Goal: Information Seeking & Learning: Learn about a topic

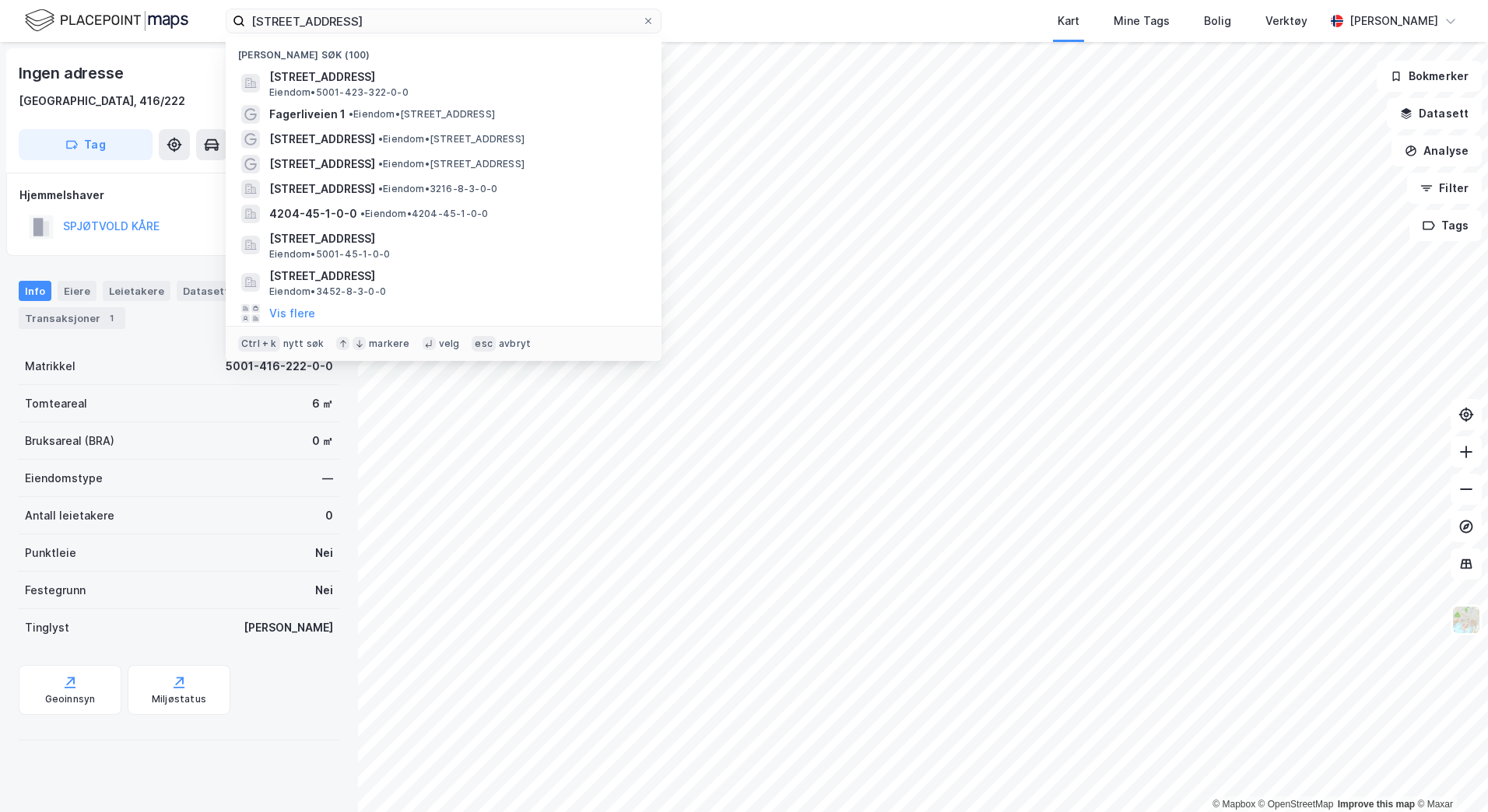
click at [102, 17] on div "[STREET_ADDRESS] Eiendom • 5001-423-322-0-0 Fagerliveien 1 • Eiendom • [STREET_…" at bounding box center [744, 21] width 1488 height 42
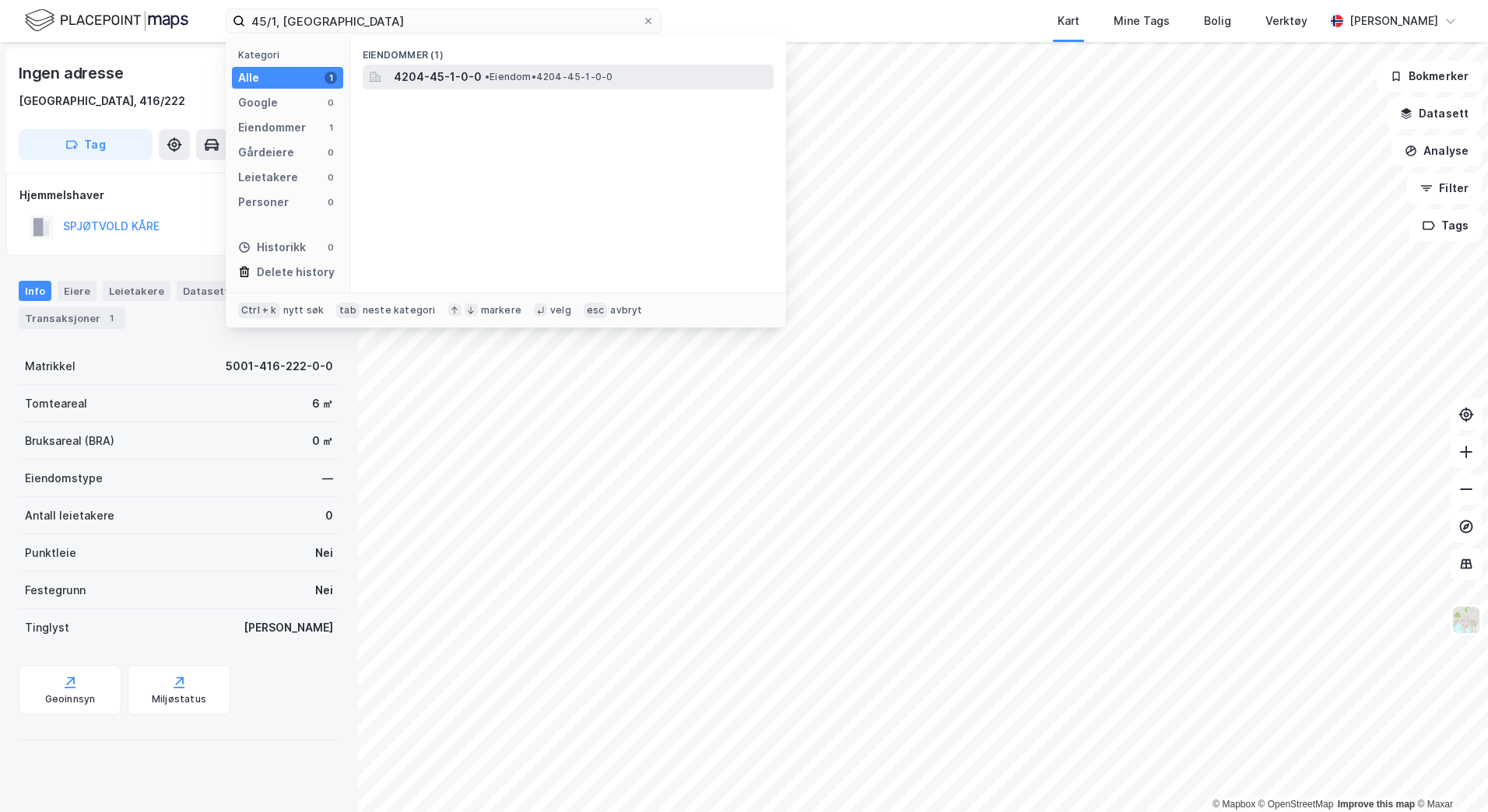
type input "45/1, [GEOGRAPHIC_DATA]"
click at [488, 71] on span "•" at bounding box center [488, 77] width 5 height 12
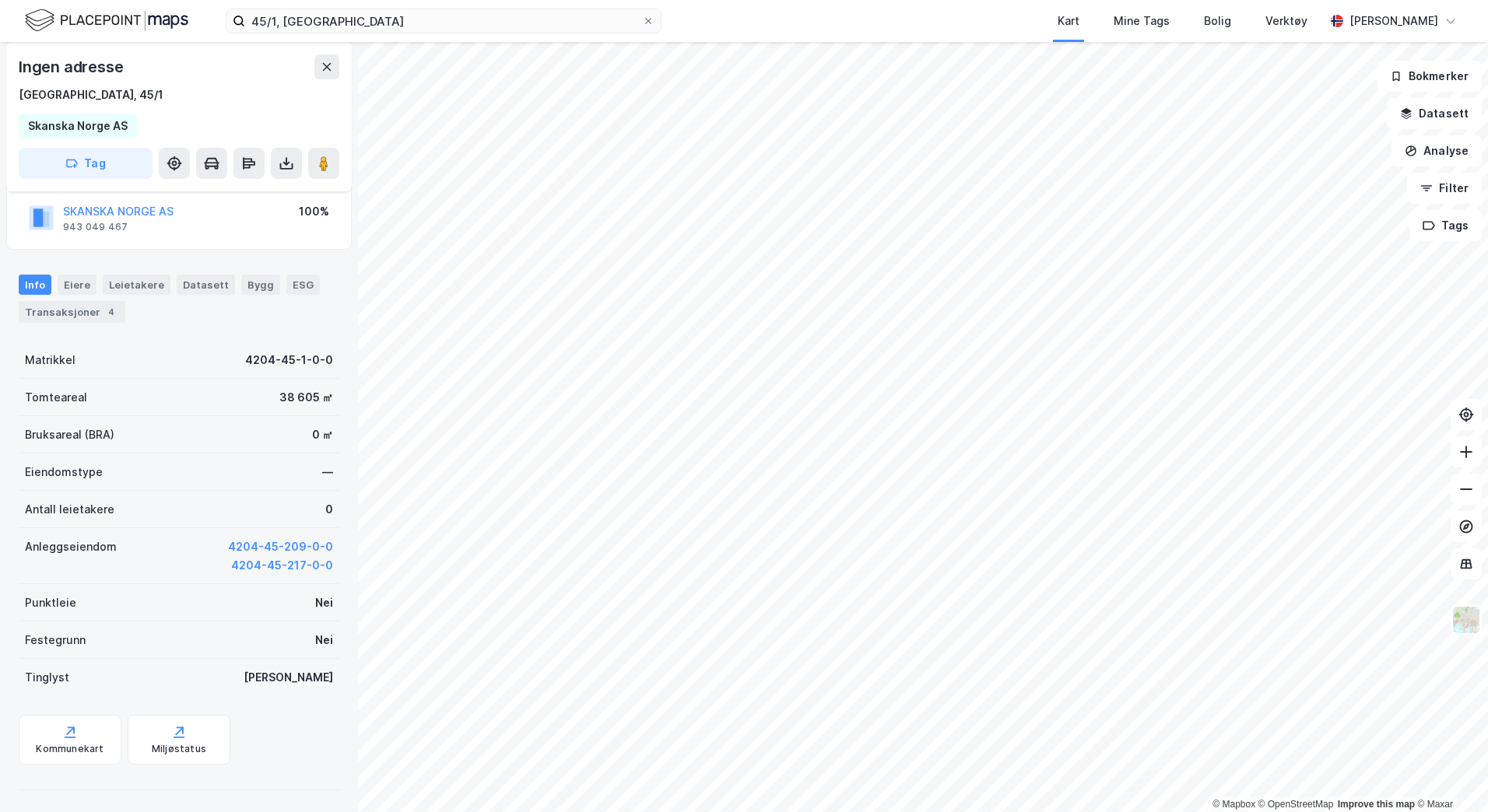
scroll to position [114, 0]
click at [70, 740] on div "Kommunekart" at bounding box center [69, 746] width 67 height 12
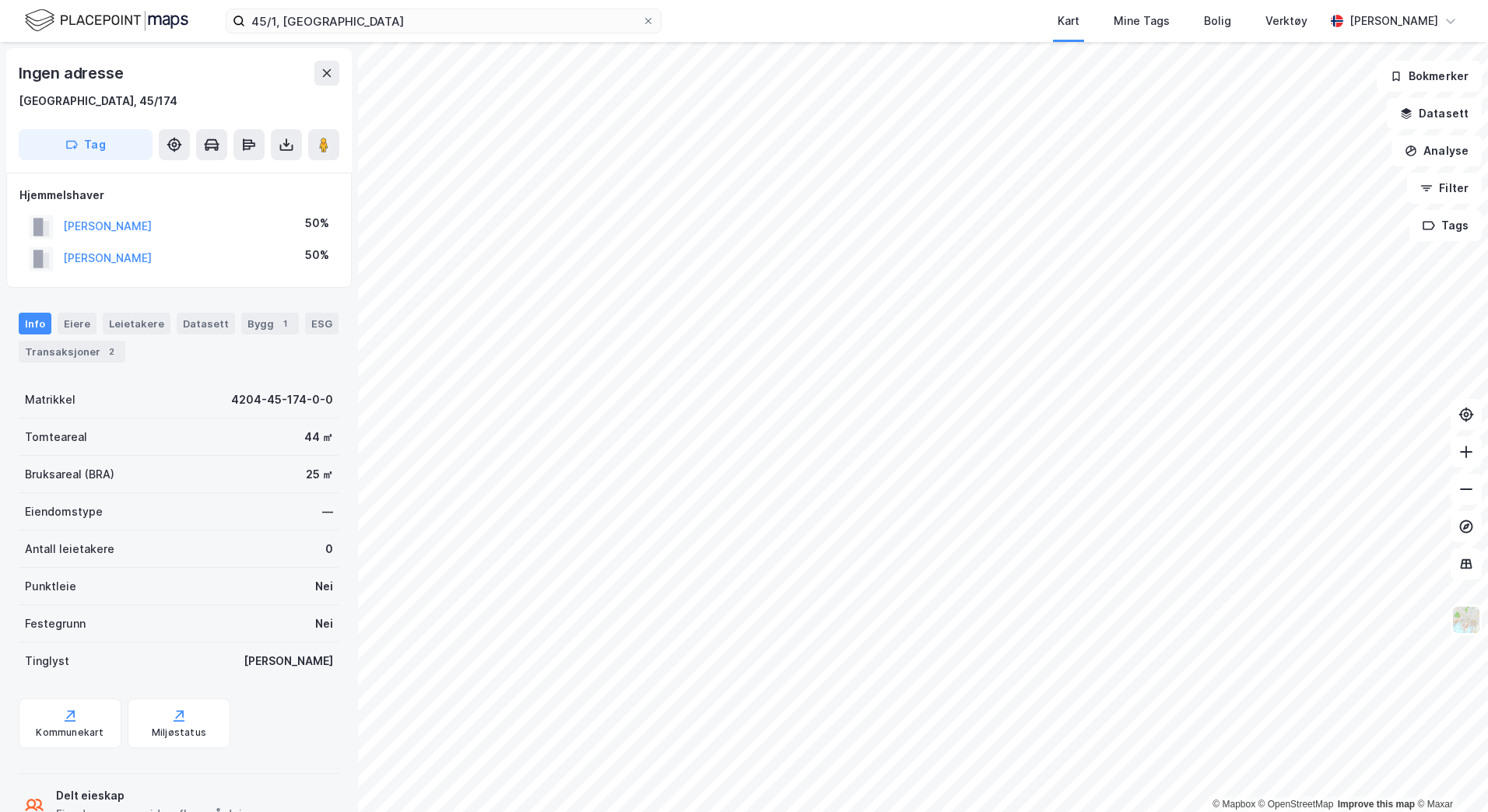
scroll to position [2, 0]
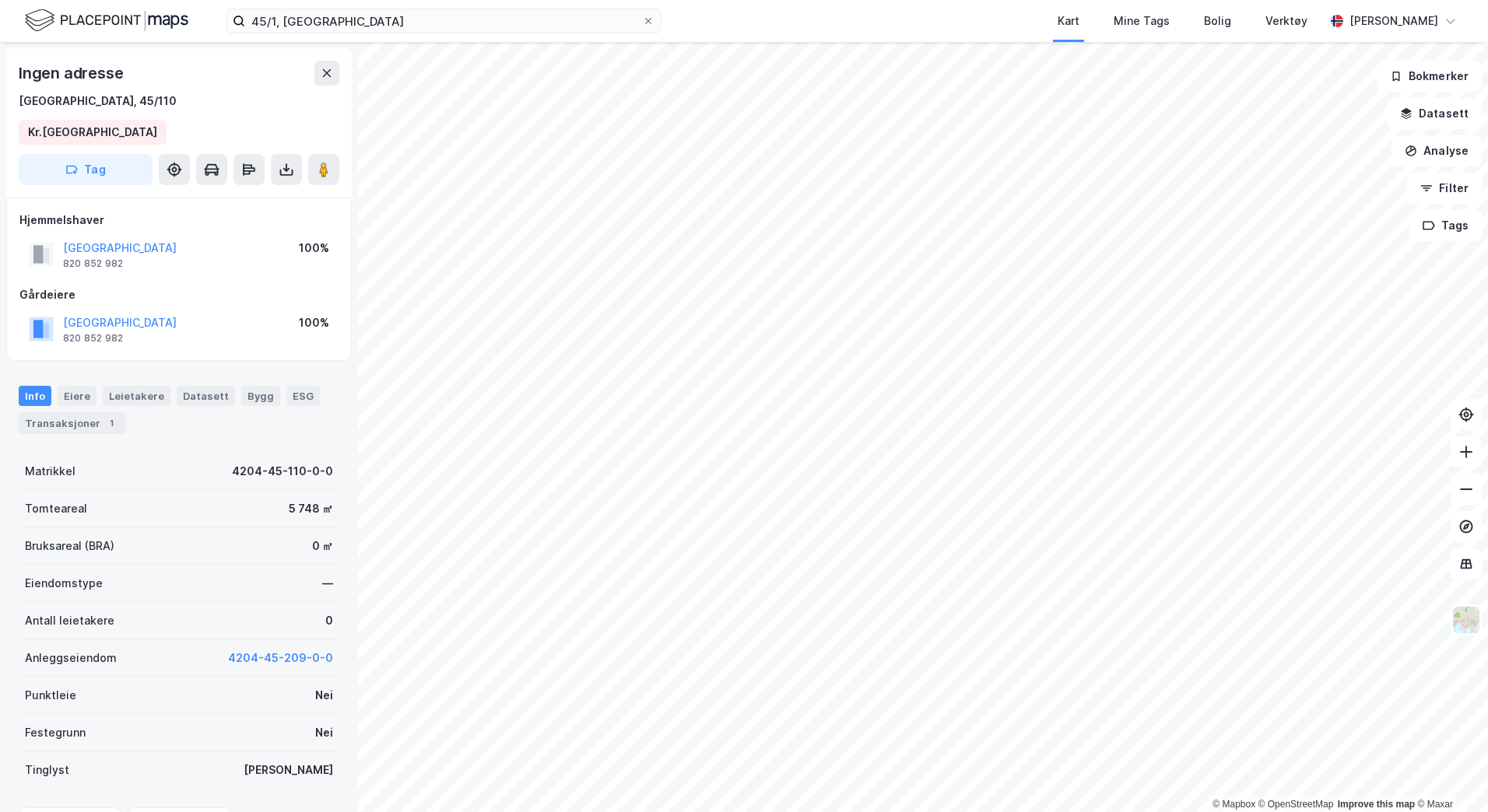
scroll to position [2, 0]
click at [1418, 111] on button "Datasett" at bounding box center [1435, 113] width 95 height 31
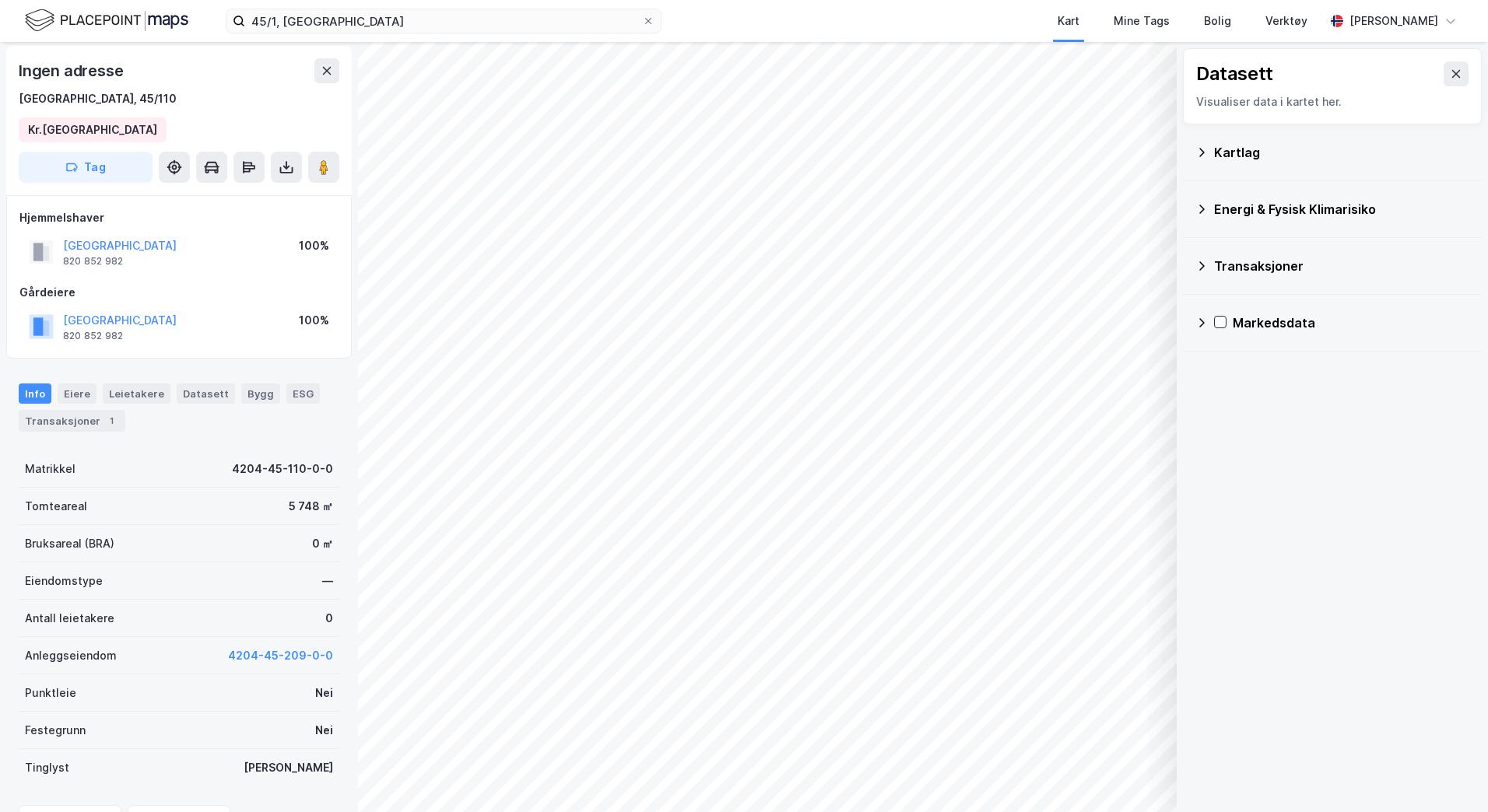
click at [1216, 148] on div "Kartlag" at bounding box center [1342, 152] width 255 height 18
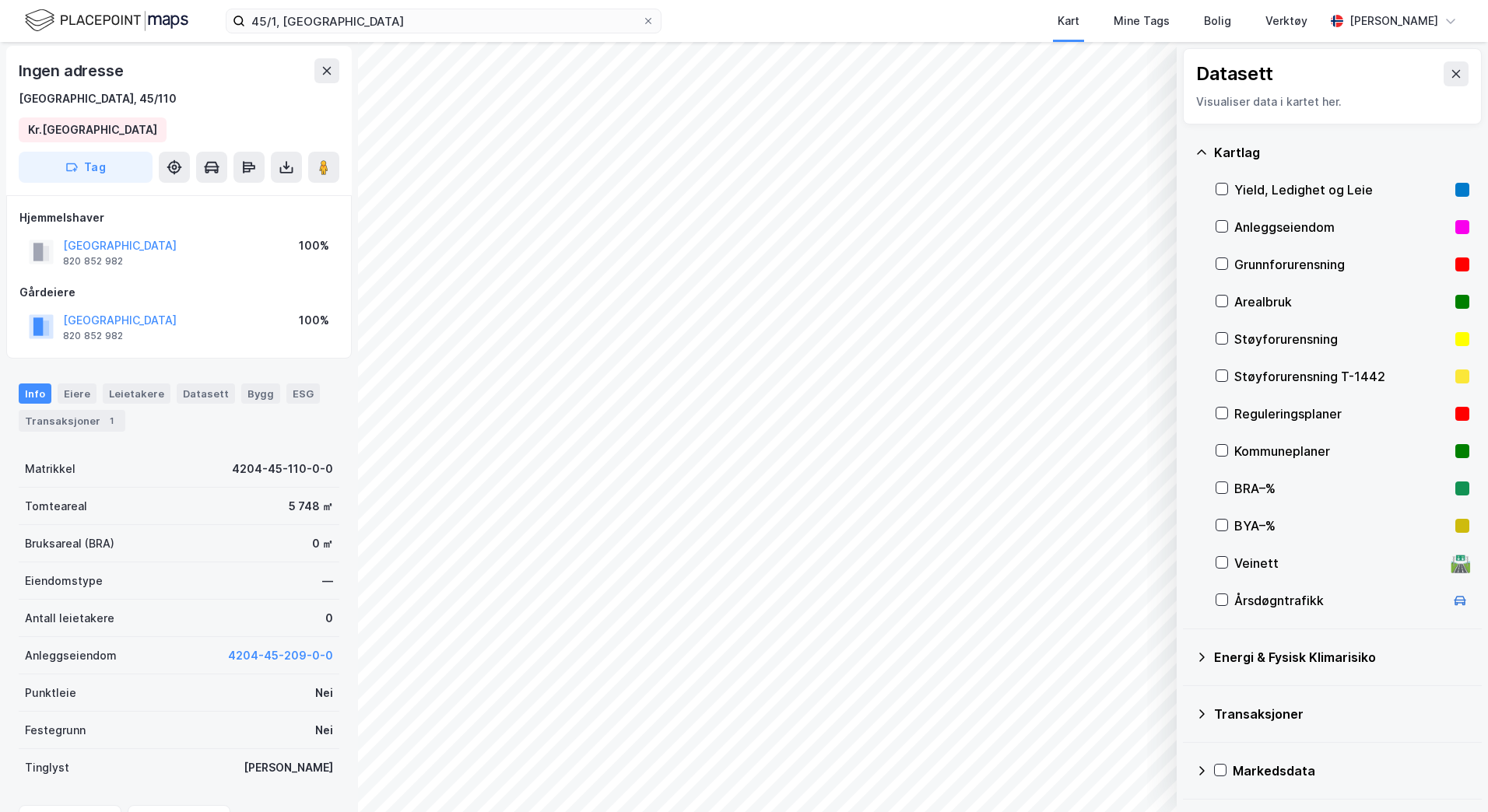
click at [1248, 408] on div "Reguleringsplaner" at bounding box center [1342, 413] width 215 height 18
